Goal: Information Seeking & Learning: Learn about a topic

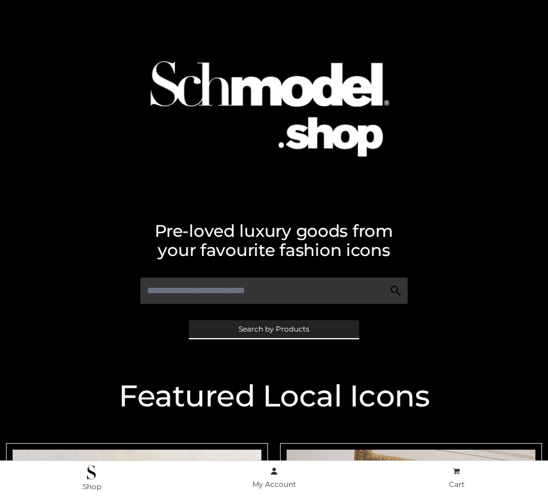
click at [273, 328] on span "Search by Products" at bounding box center [274, 328] width 71 height 7
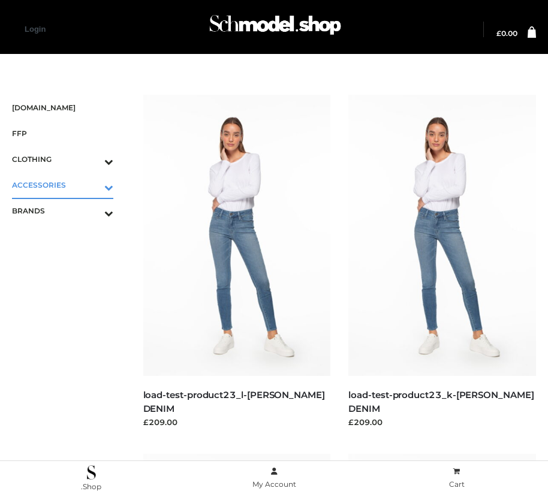
click at [92, 185] on icon "Toggle Submenu" at bounding box center [46, 187] width 134 height 14
click at [68, 210] on span "BAGS" at bounding box center [68, 211] width 89 height 14
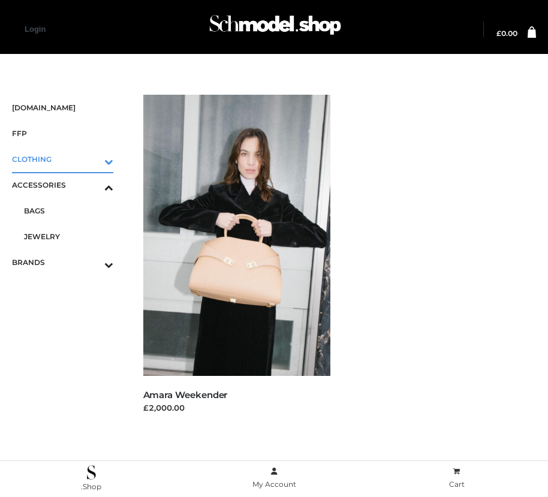
click at [92, 159] on icon "Toggle Submenu" at bounding box center [46, 162] width 134 height 14
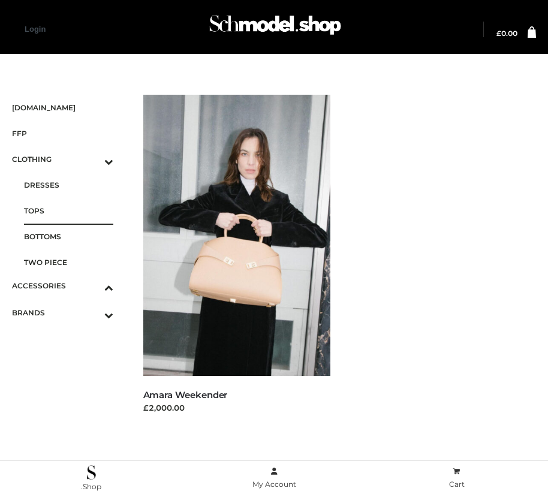
click at [68, 210] on span "TOPS" at bounding box center [68, 211] width 89 height 14
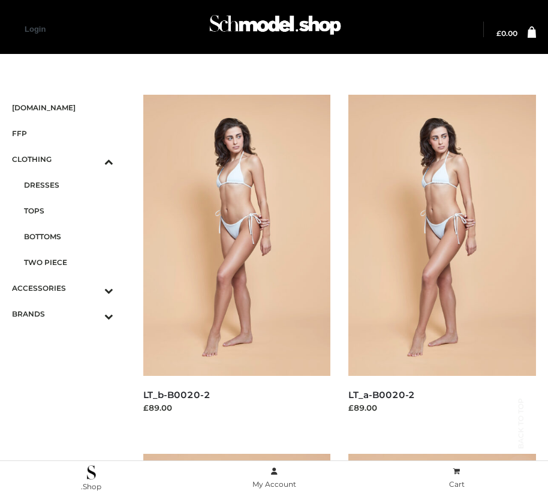
scroll to position [1370, 0]
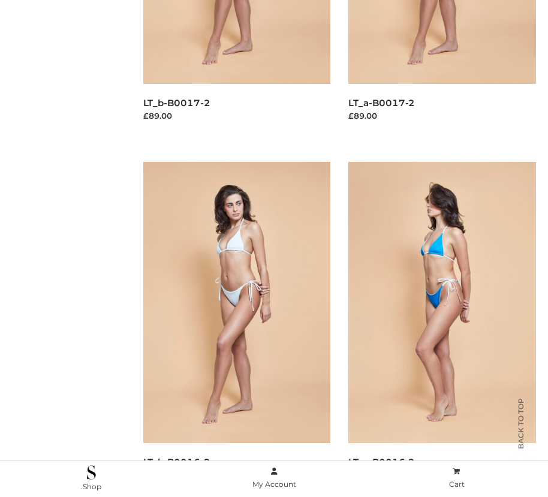
click at [442, 329] on img at bounding box center [442, 302] width 188 height 281
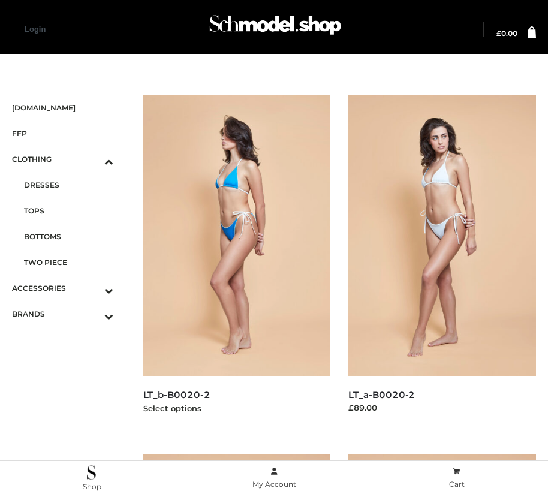
click at [236, 262] on img at bounding box center [237, 235] width 188 height 281
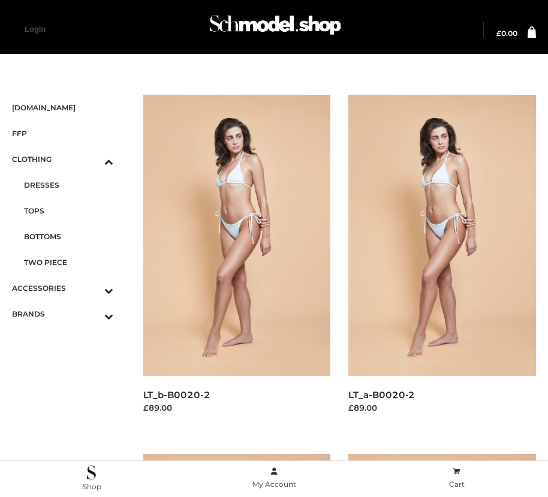
scroll to position [1729, 0]
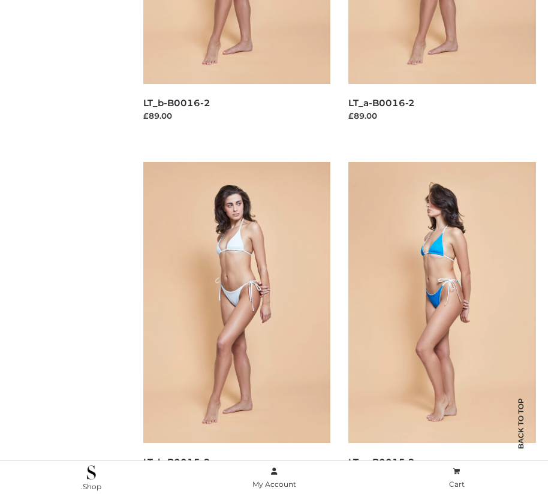
click at [442, 329] on img at bounding box center [442, 302] width 188 height 281
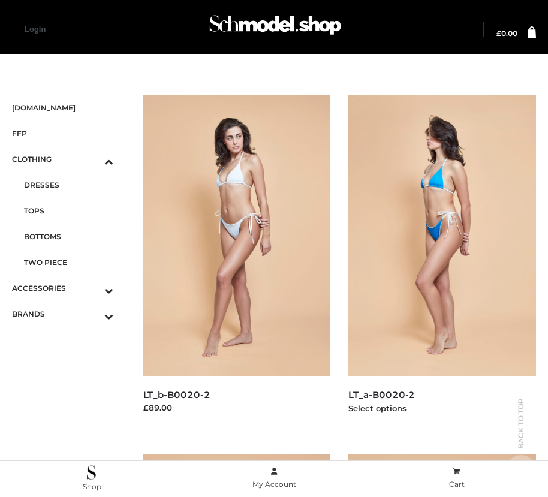
click at [442, 262] on img at bounding box center [442, 235] width 188 height 281
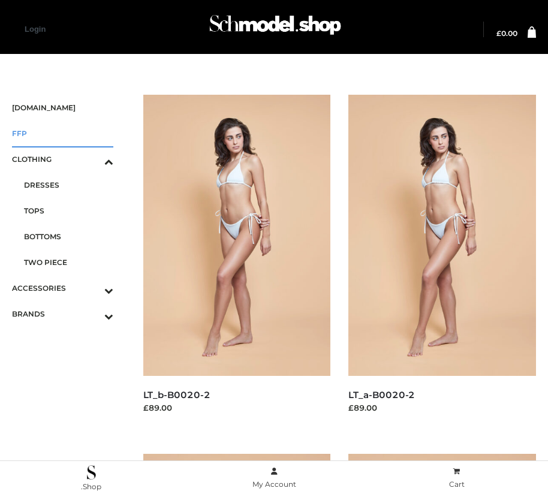
click at [62, 133] on span "FFP" at bounding box center [62, 133] width 101 height 14
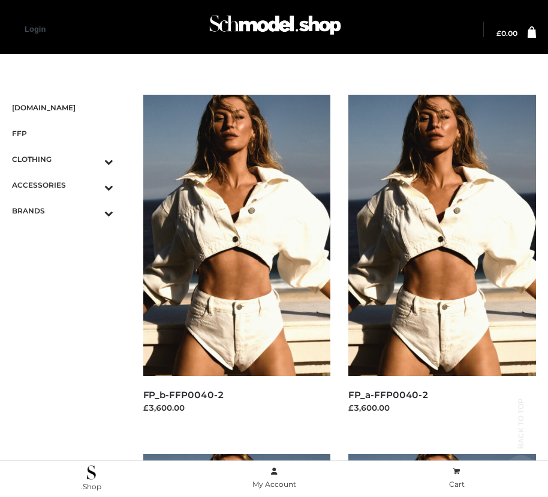
scroll to position [1729, 0]
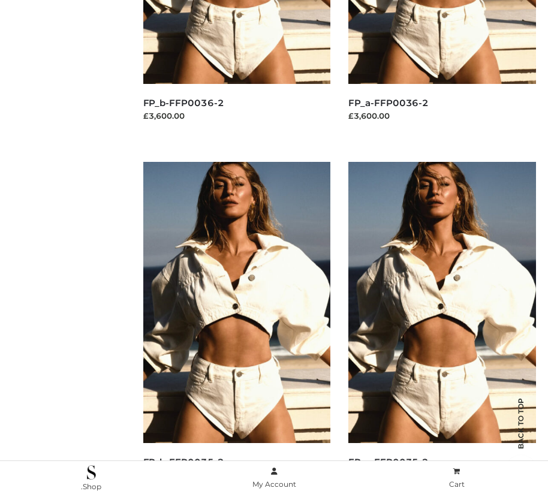
click at [236, 329] on img at bounding box center [237, 302] width 188 height 281
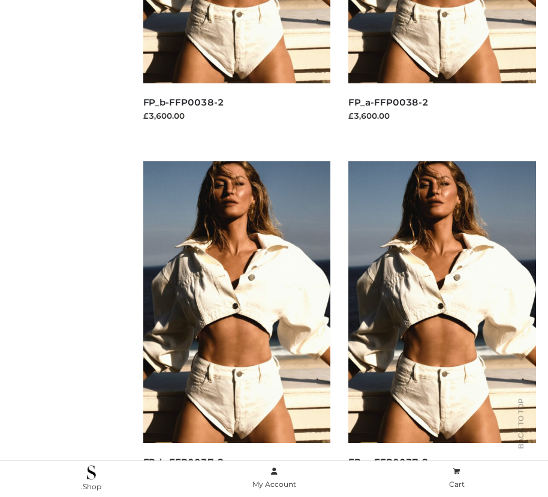
click at [442, 328] on img at bounding box center [442, 301] width 188 height 281
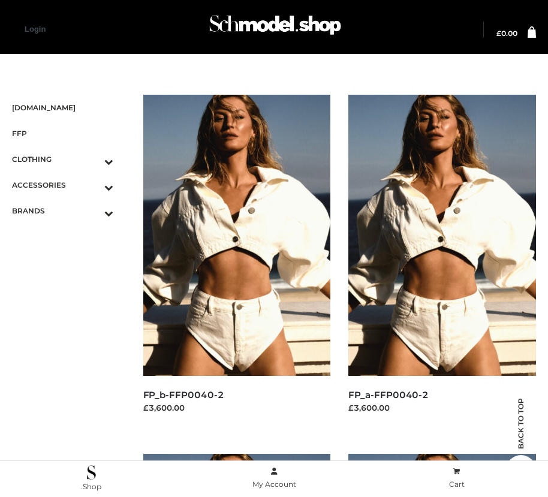
scroll to position [1729, 0]
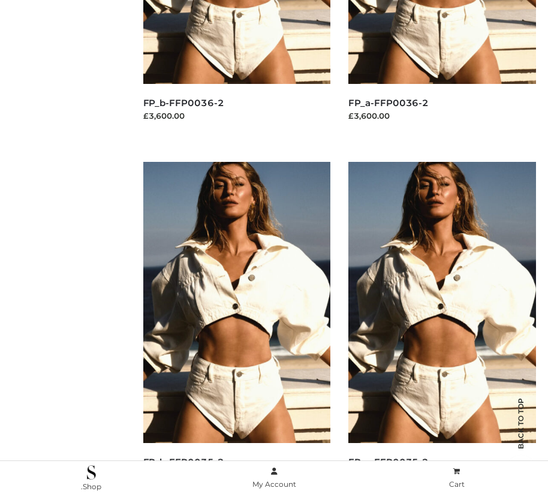
click at [442, 329] on img at bounding box center [442, 302] width 188 height 281
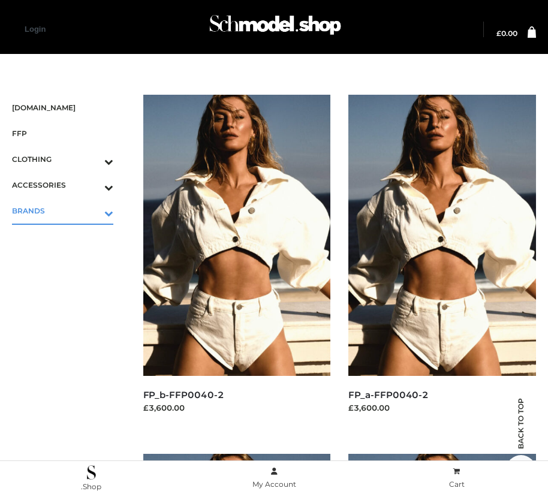
click at [92, 210] on icon "Toggle Submenu" at bounding box center [46, 213] width 134 height 14
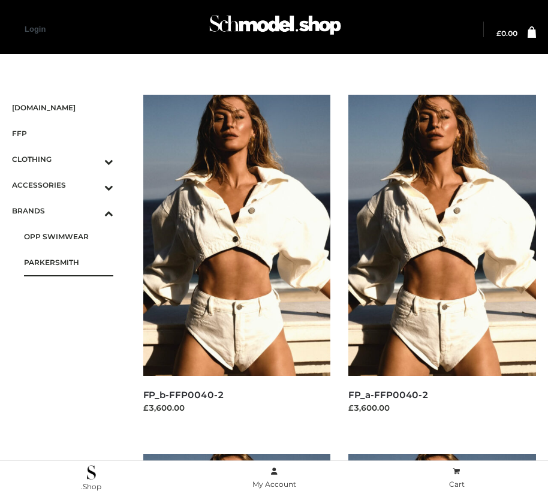
click at [68, 262] on span "PARKERSMITH" at bounding box center [68, 262] width 89 height 14
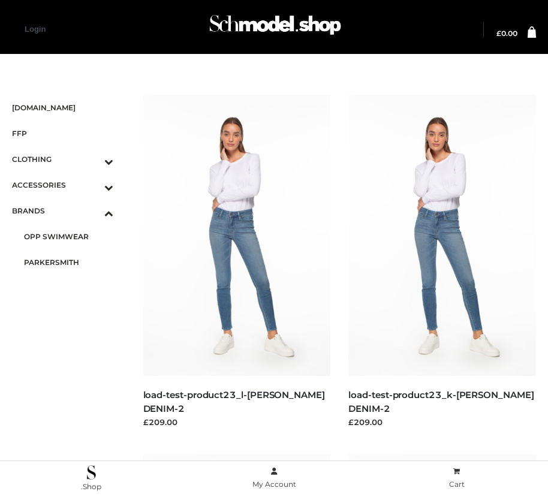
scroll to position [1370, 0]
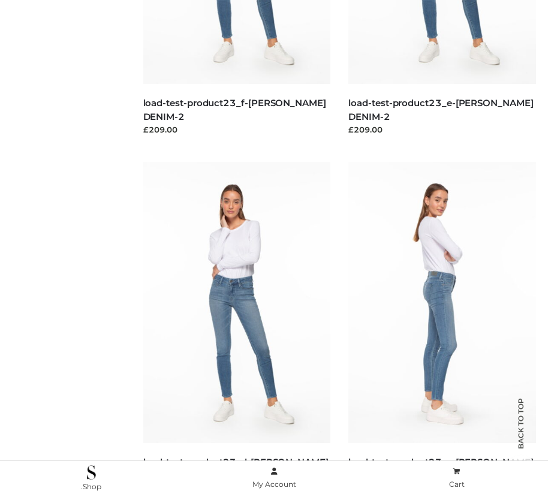
click at [442, 329] on img at bounding box center [442, 302] width 188 height 281
